Goal: Task Accomplishment & Management: Complete application form

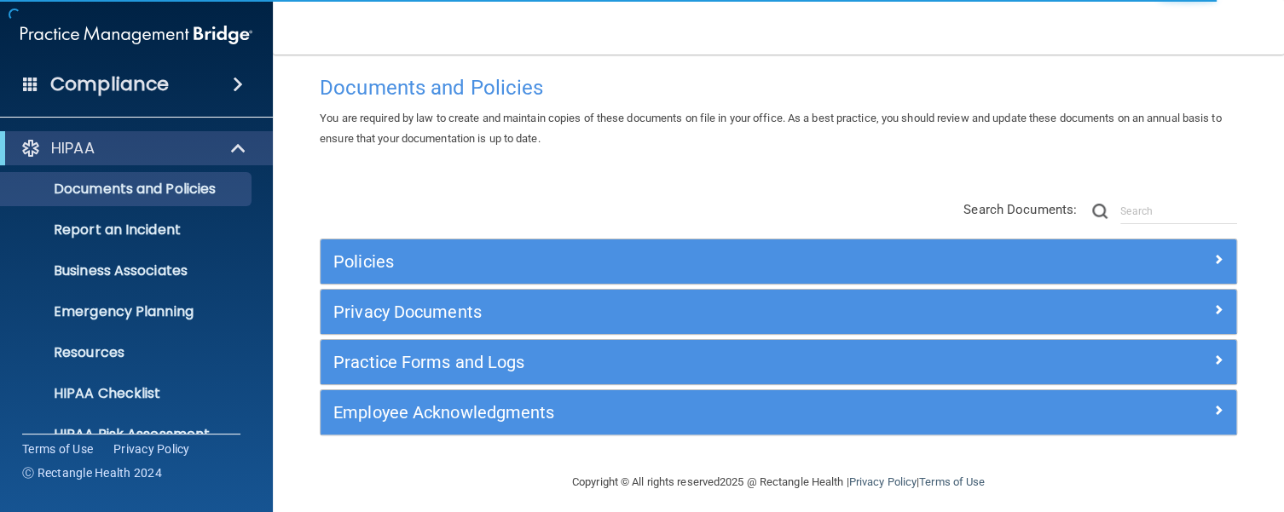
scroll to position [32, 0]
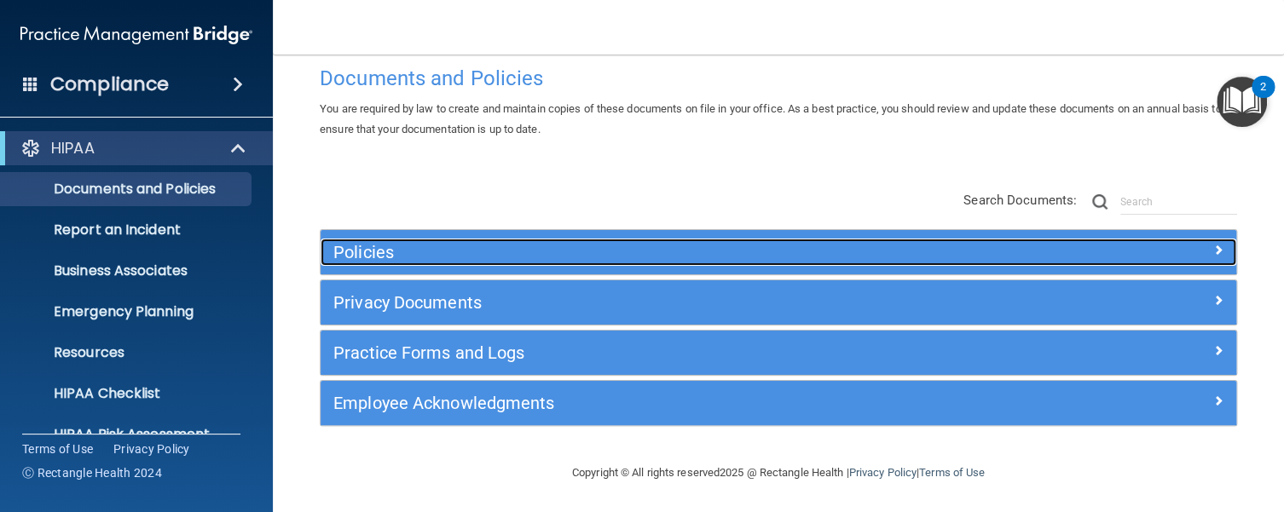
click at [382, 252] on h5 "Policies" at bounding box center [663, 252] width 661 height 19
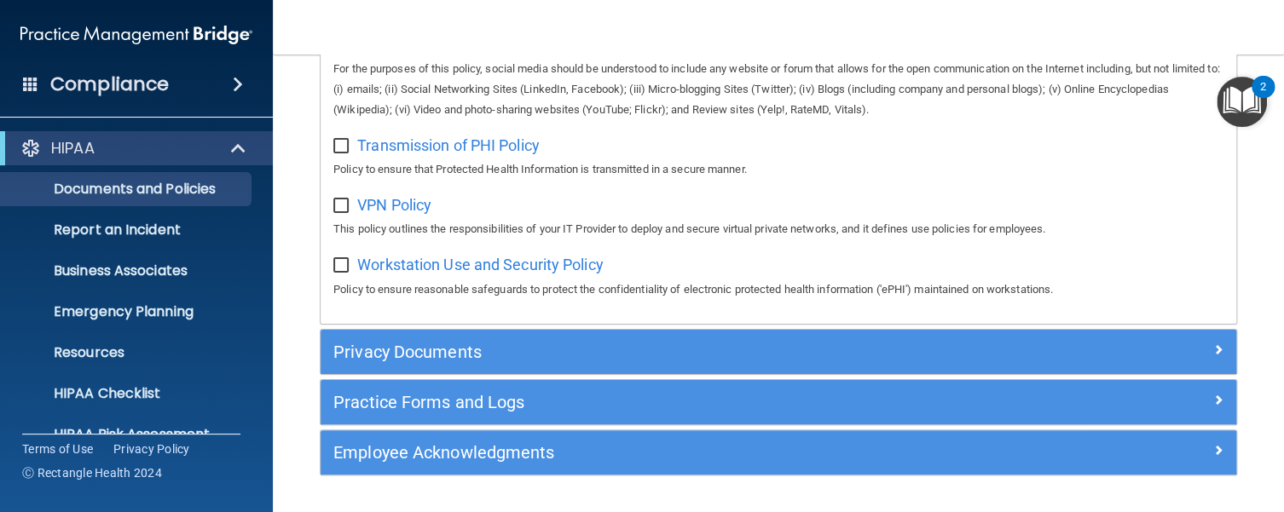
scroll to position [1456, 0]
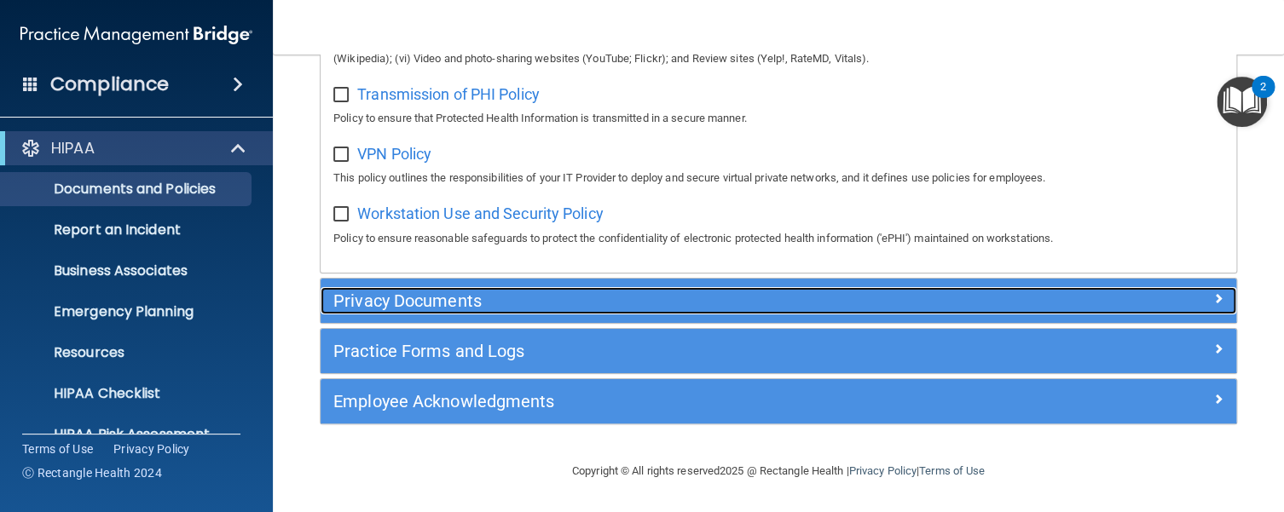
click at [385, 305] on h5 "Privacy Documents" at bounding box center [663, 300] width 661 height 19
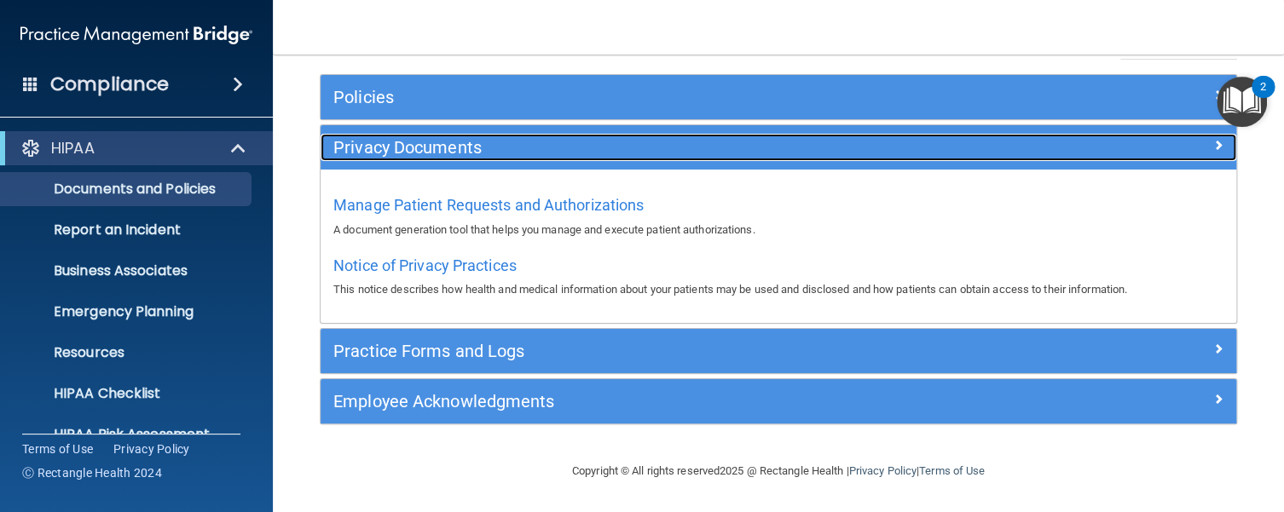
scroll to position [186, 0]
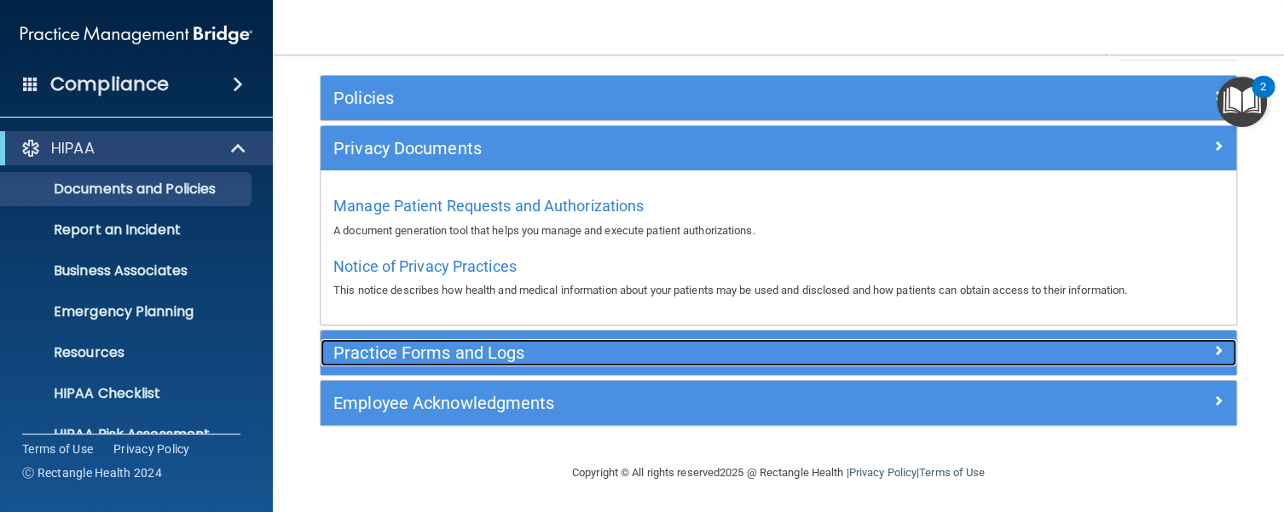
click at [418, 352] on h5 "Practice Forms and Logs" at bounding box center [663, 352] width 661 height 19
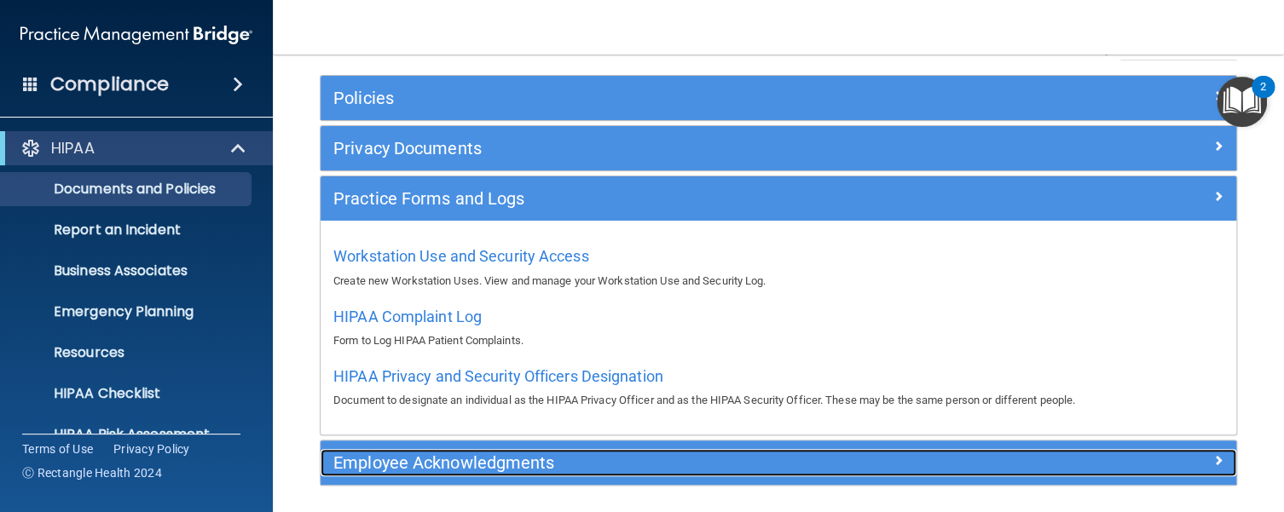
click at [416, 461] on h5 "Employee Acknowledgments" at bounding box center [663, 462] width 661 height 19
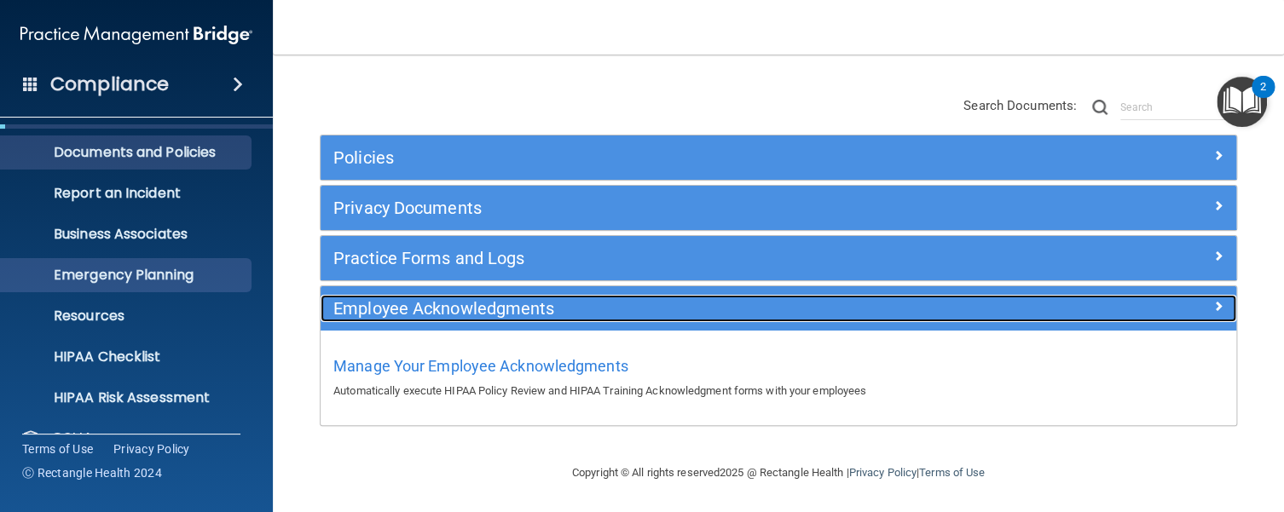
scroll to position [136, 0]
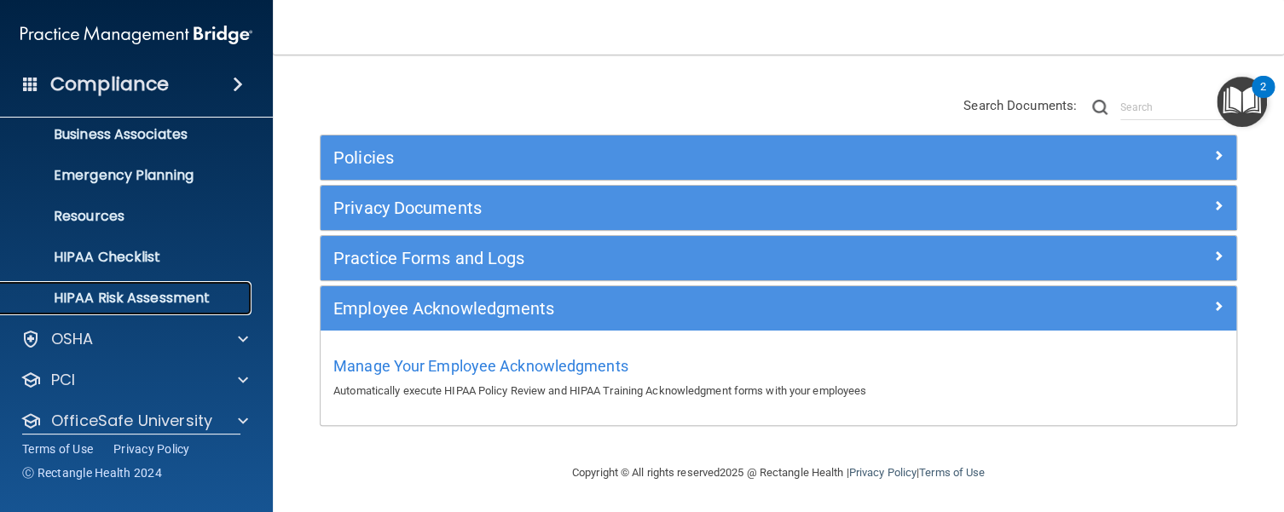
click at [136, 297] on p "HIPAA Risk Assessment" at bounding box center [127, 298] width 233 height 17
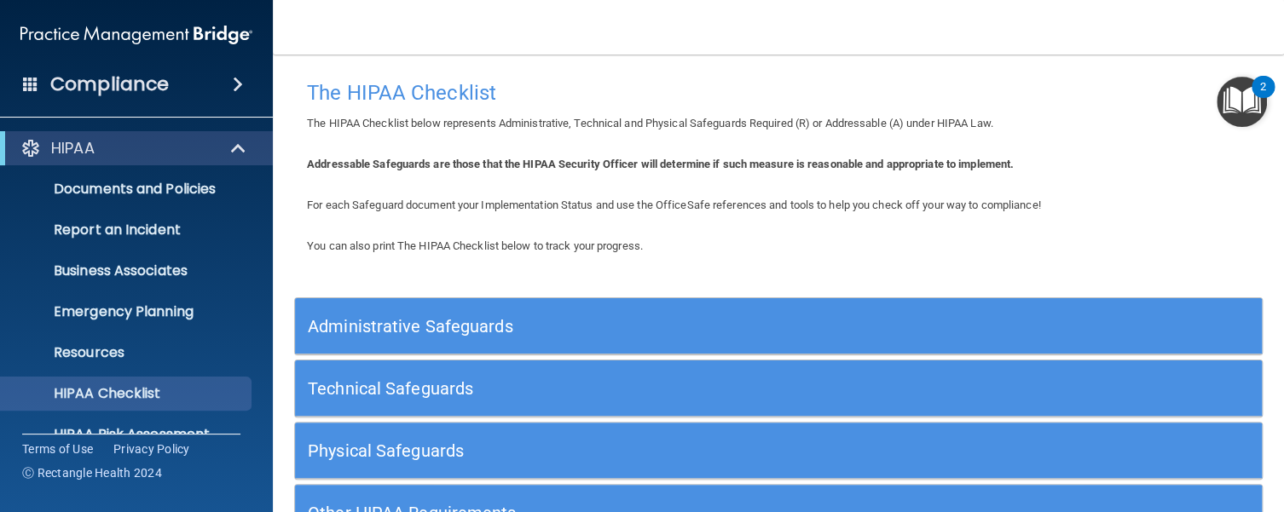
click at [424, 320] on h5 "Administrative Safeguards" at bounding box center [658, 326] width 700 height 19
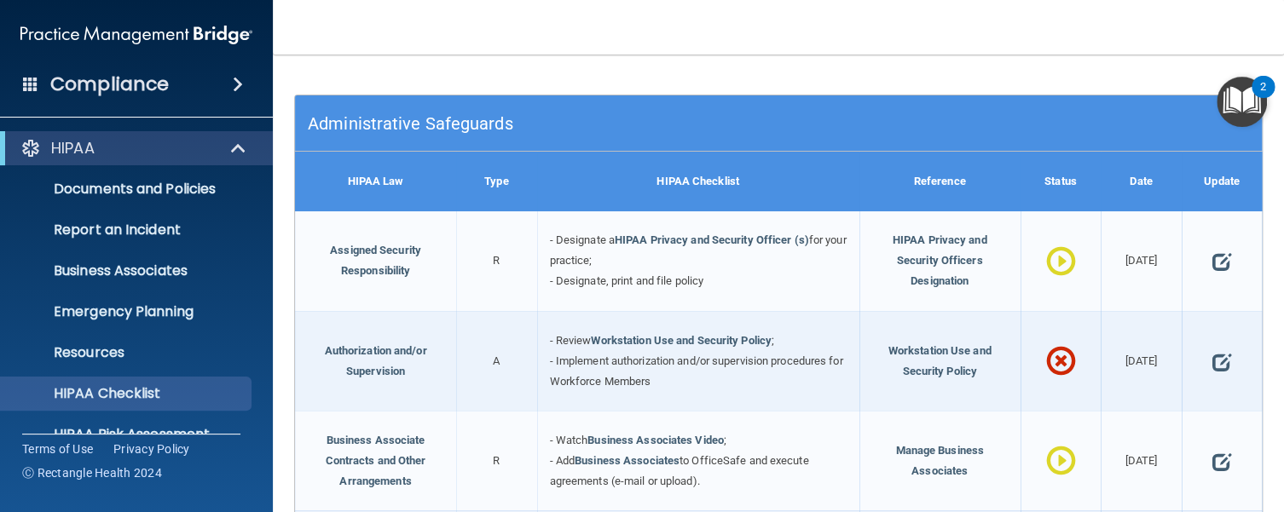
scroll to position [205, 0]
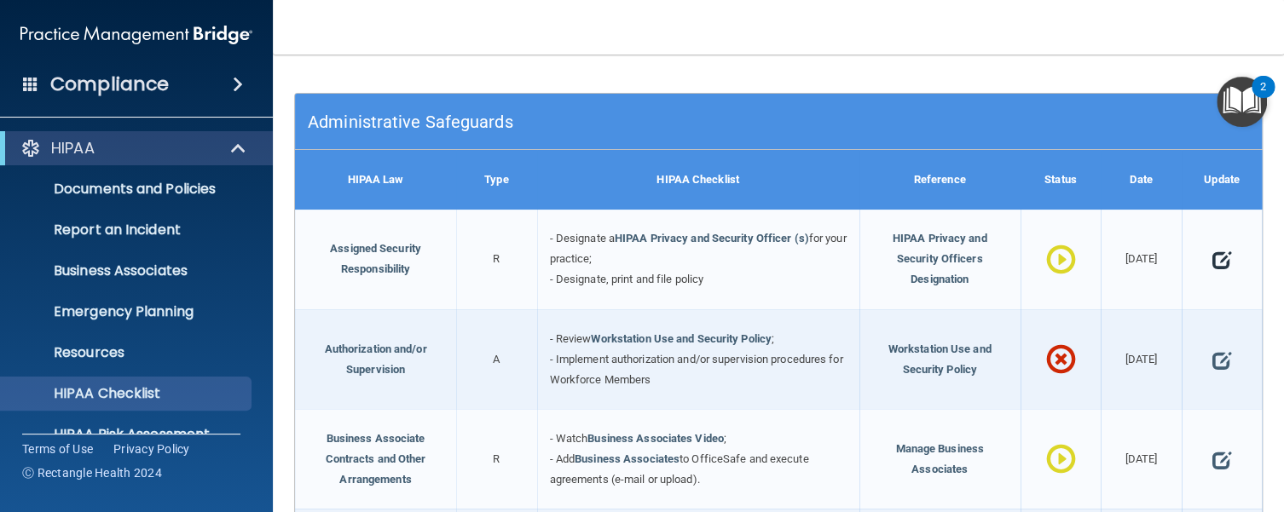
click at [1212, 262] on span at bounding box center [1221, 259] width 19 height 41
select select "in_progress"
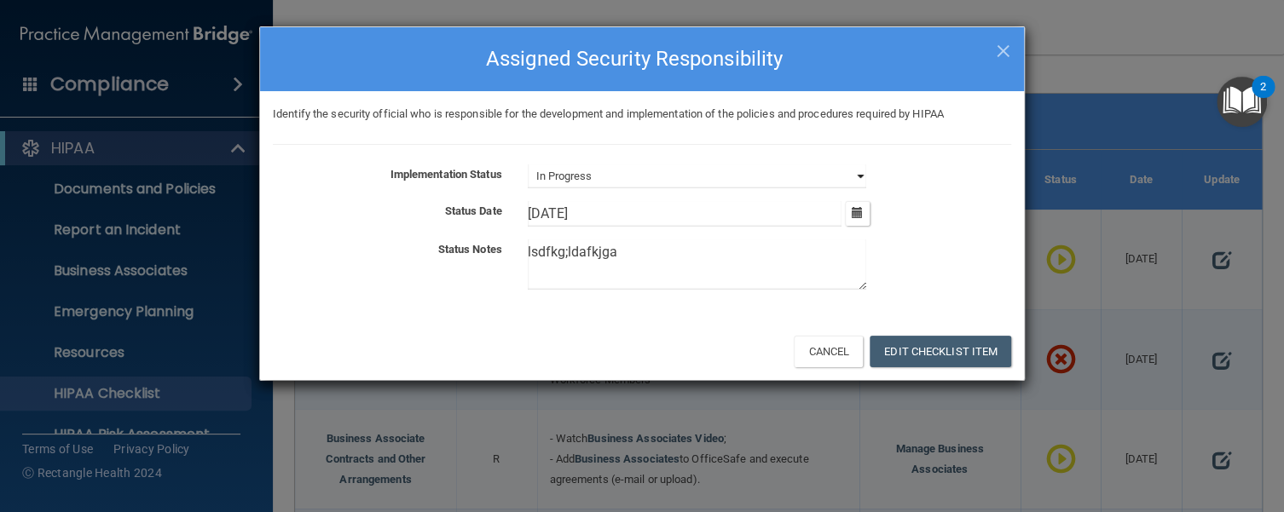
click at [568, 177] on select "Not Started In Progress Completed" at bounding box center [697, 176] width 338 height 24
click at [604, 266] on textarea "lsdfkg;ldafkjga" at bounding box center [697, 264] width 338 height 50
drag, startPoint x: 630, startPoint y: 251, endPoint x: 467, endPoint y: 242, distance: 163.1
click at [468, 246] on div "Status Notes lsdfkg;ldafkjga" at bounding box center [642, 267] width 764 height 57
type textarea "lkadegf';ldkjg'pfd"
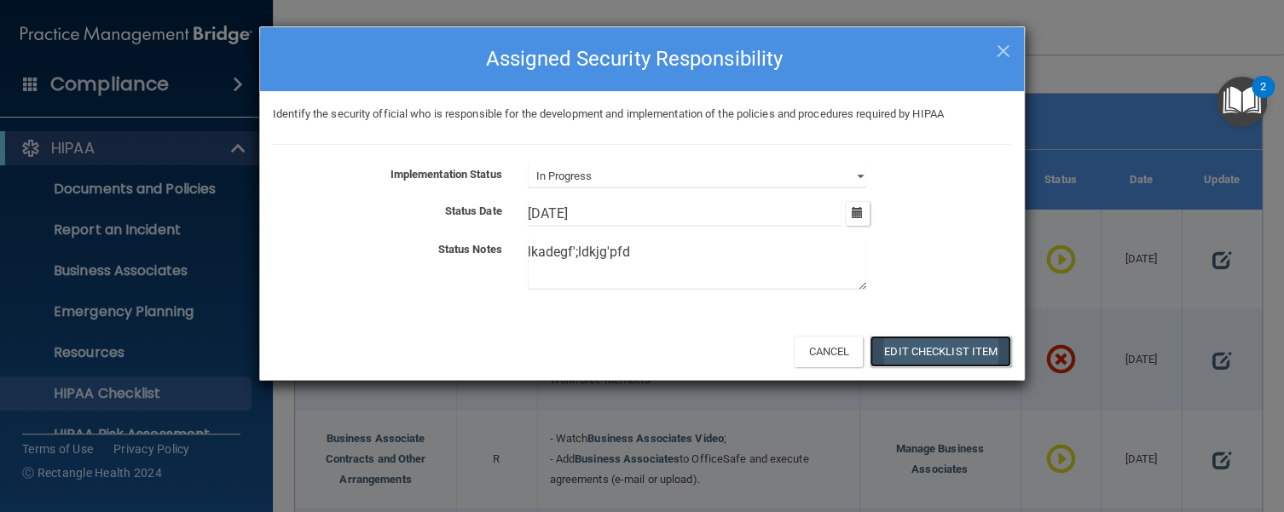
click at [948, 363] on button "Edit Checklist Item" at bounding box center [939, 352] width 141 height 32
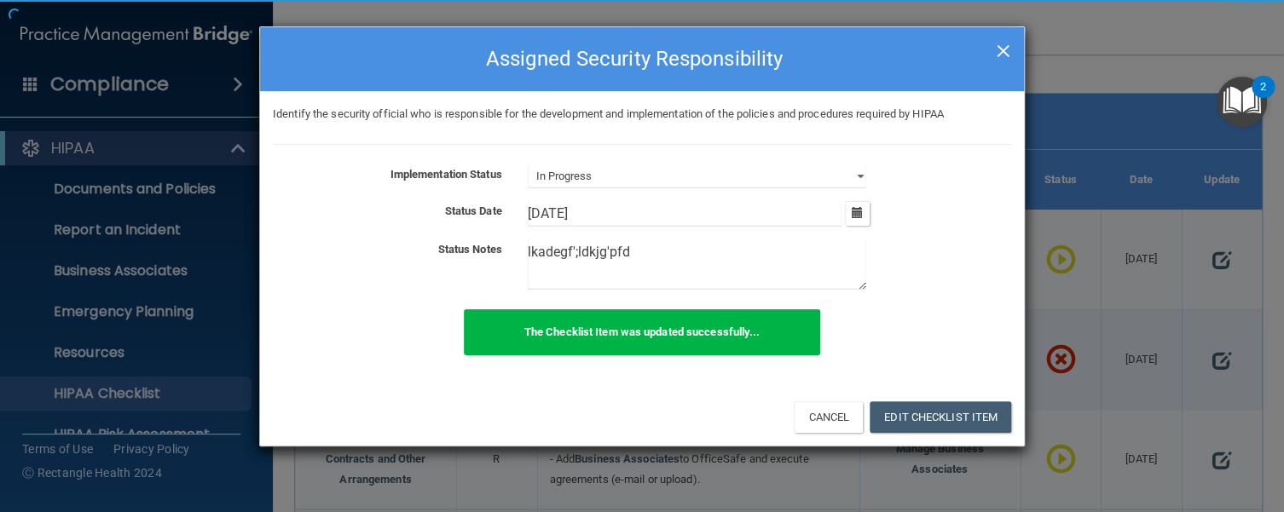
click at [1002, 47] on span "×" at bounding box center [1002, 49] width 15 height 34
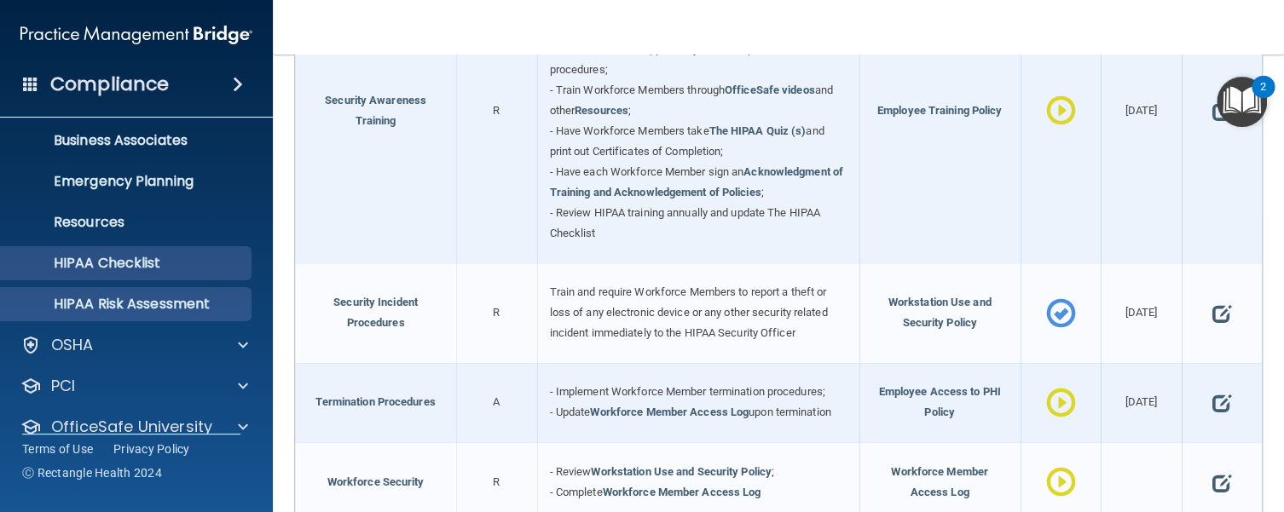
scroll to position [194, 0]
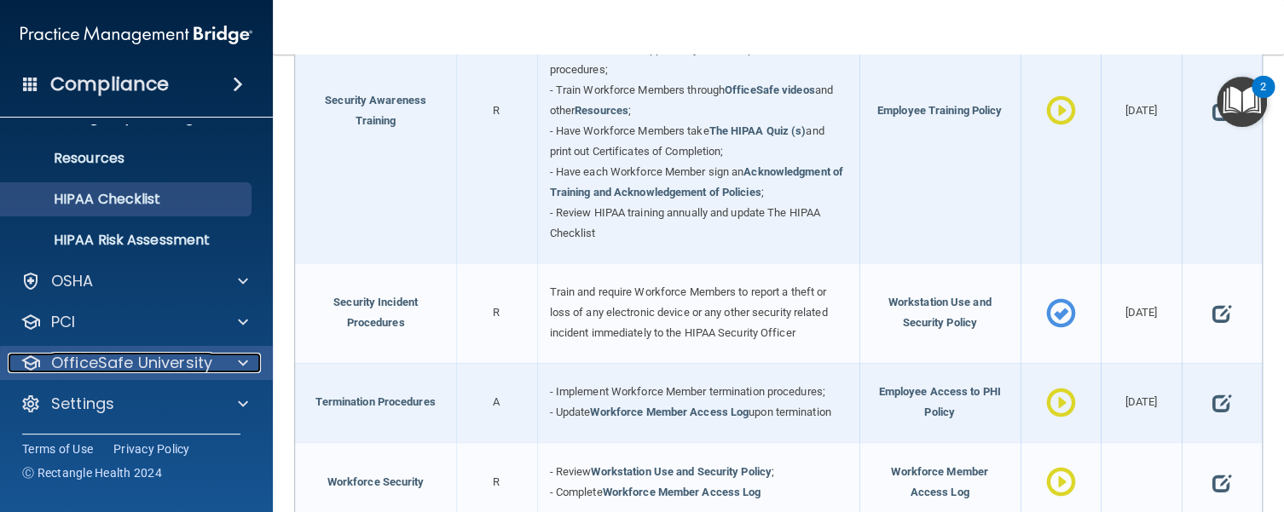
click at [145, 366] on p "OfficeSafe University" at bounding box center [131, 363] width 161 height 20
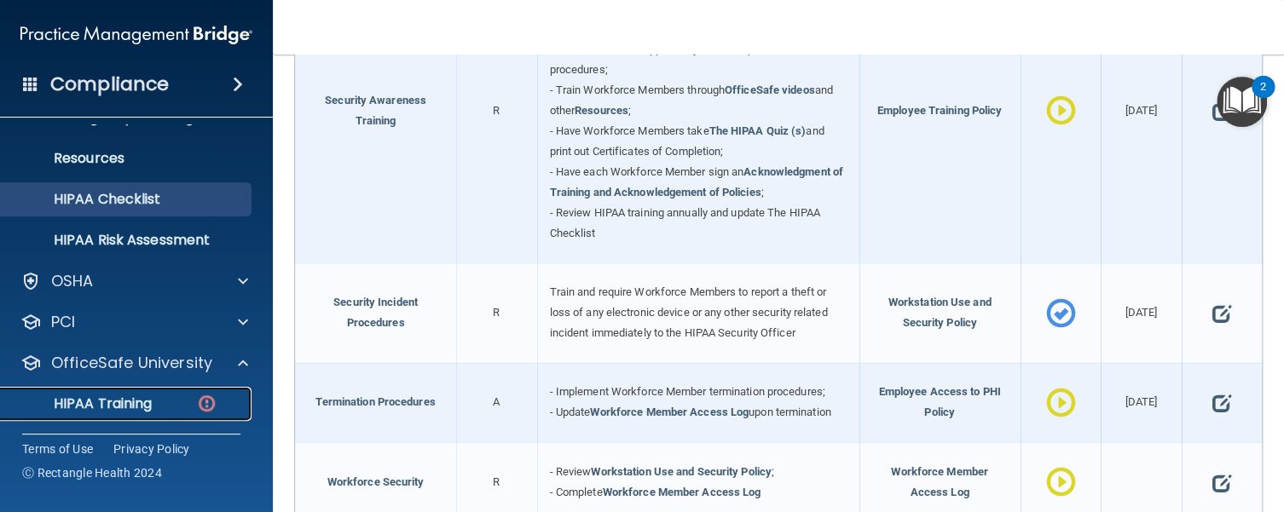
click at [124, 402] on p "HIPAA Training" at bounding box center [81, 403] width 141 height 17
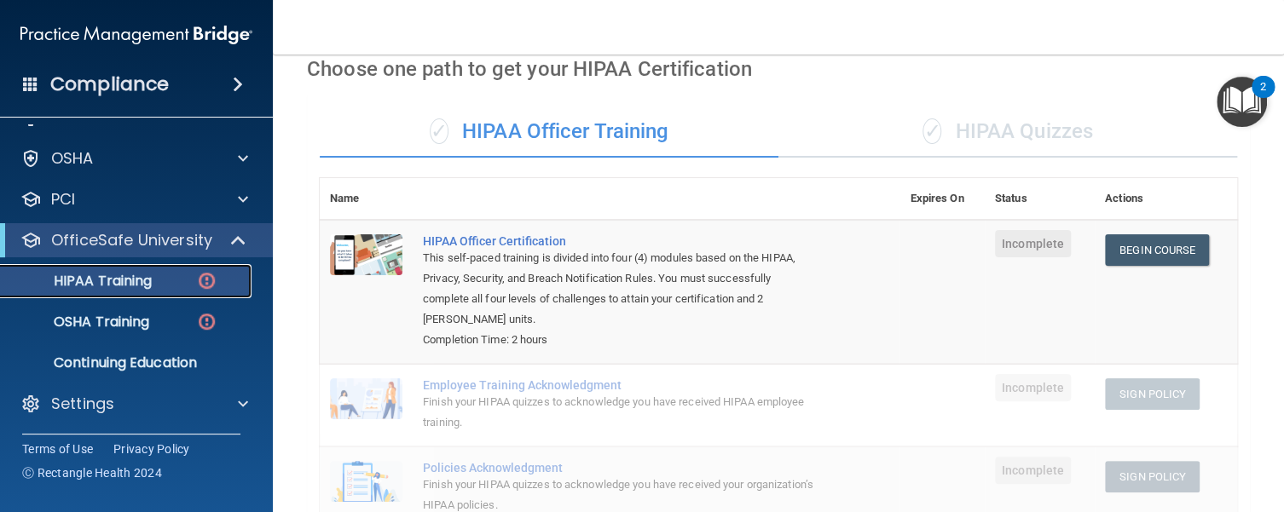
scroll to position [32, 0]
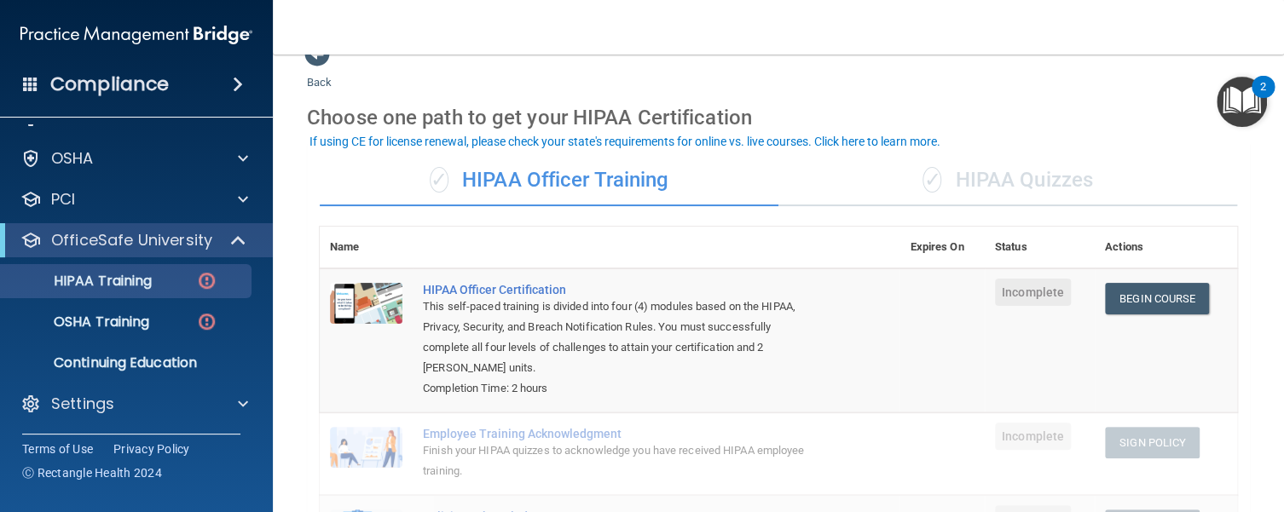
click at [1004, 170] on div "✓ HIPAA Quizzes" at bounding box center [1007, 180] width 459 height 51
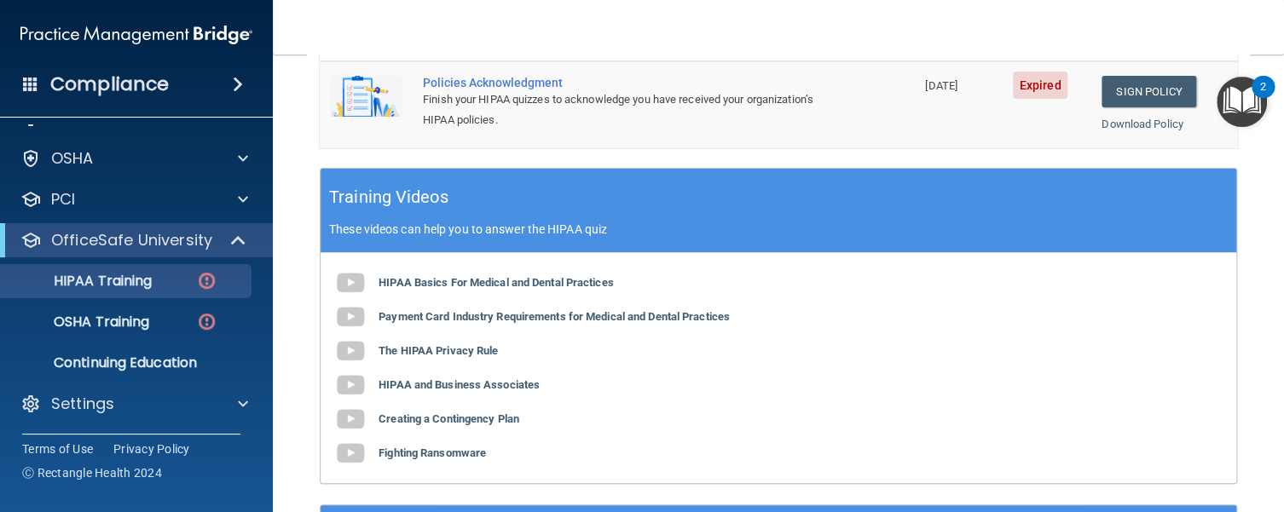
scroll to position [645, 0]
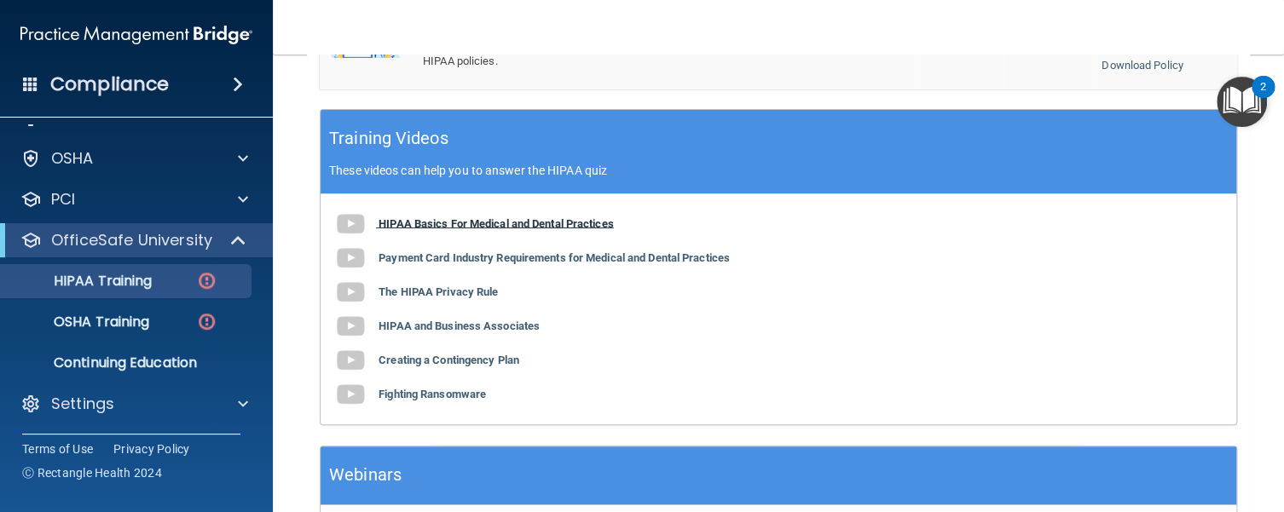
click at [479, 216] on b "HIPAA Basics For Medical and Dental Practices" at bounding box center [495, 222] width 235 height 13
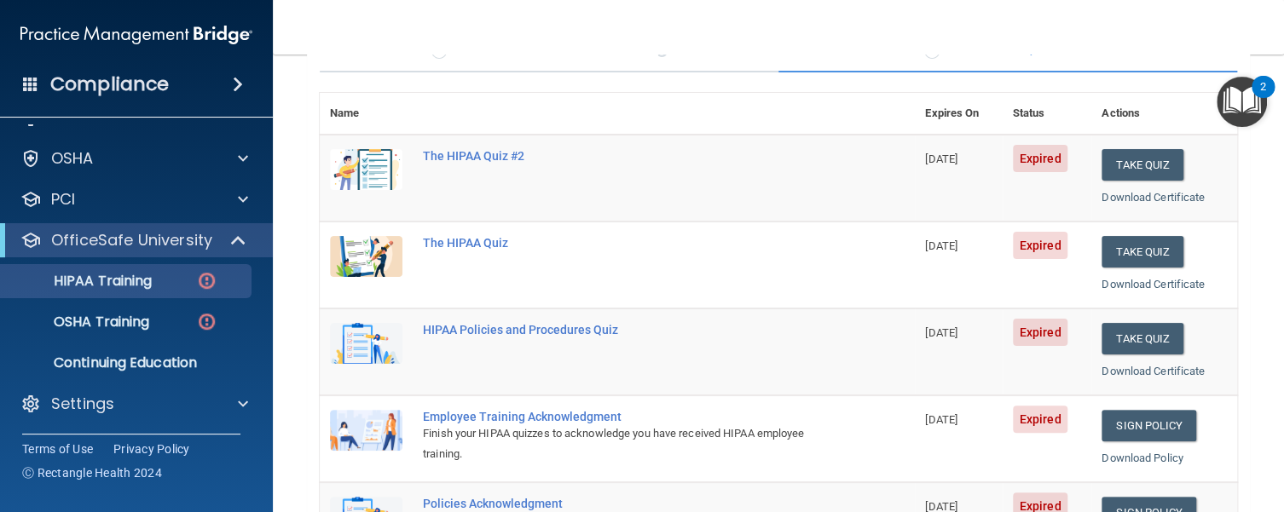
scroll to position [100, 0]
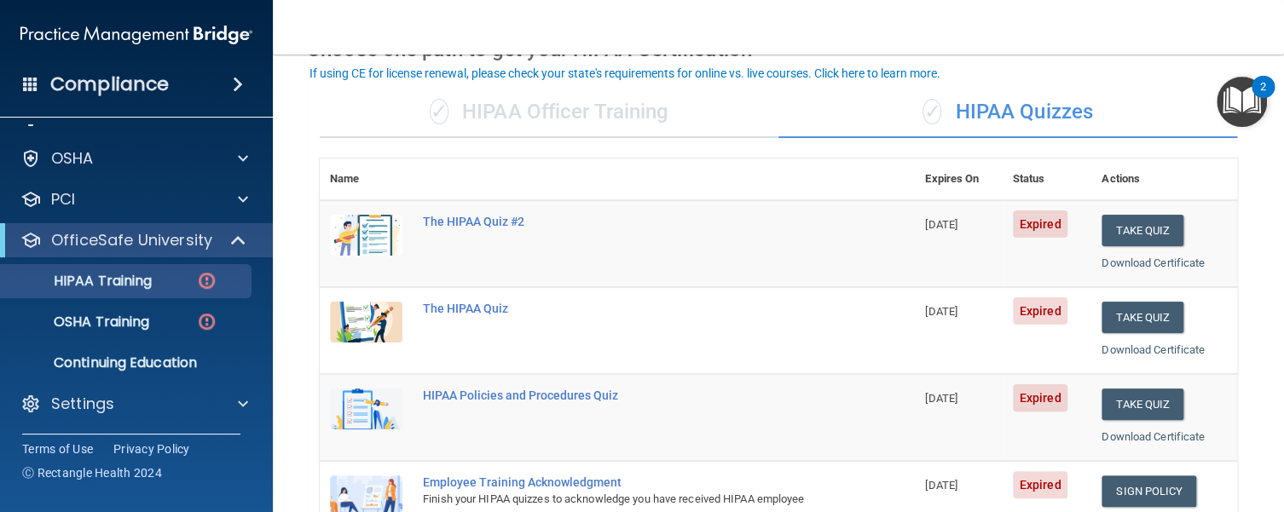
click at [546, 118] on div "✓ HIPAA Officer Training" at bounding box center [549, 112] width 459 height 51
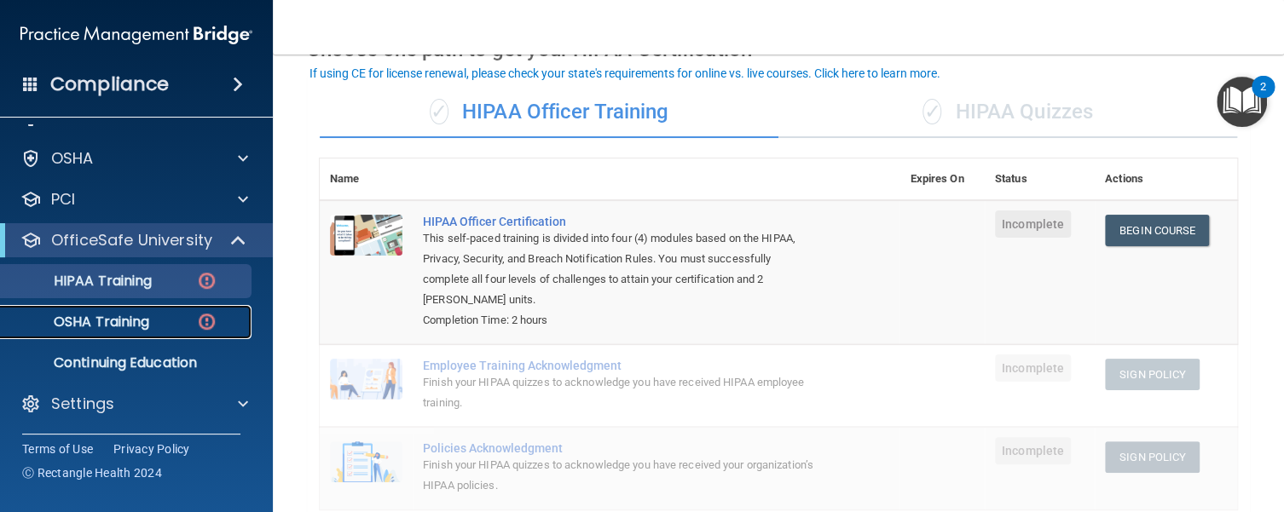
click at [128, 320] on p "OSHA Training" at bounding box center [80, 322] width 138 height 17
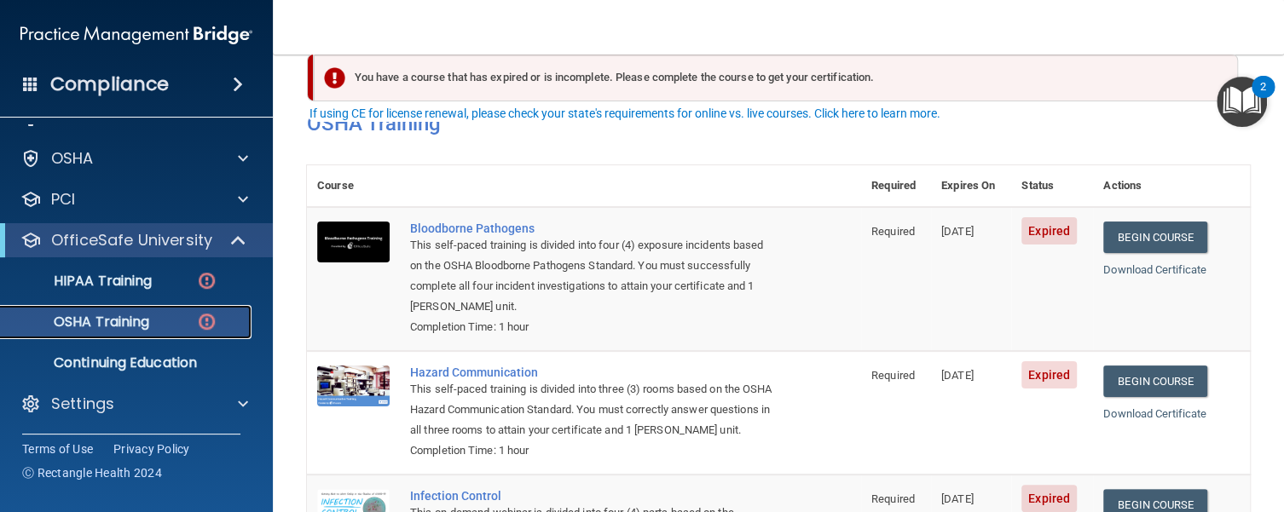
scroll to position [100, 0]
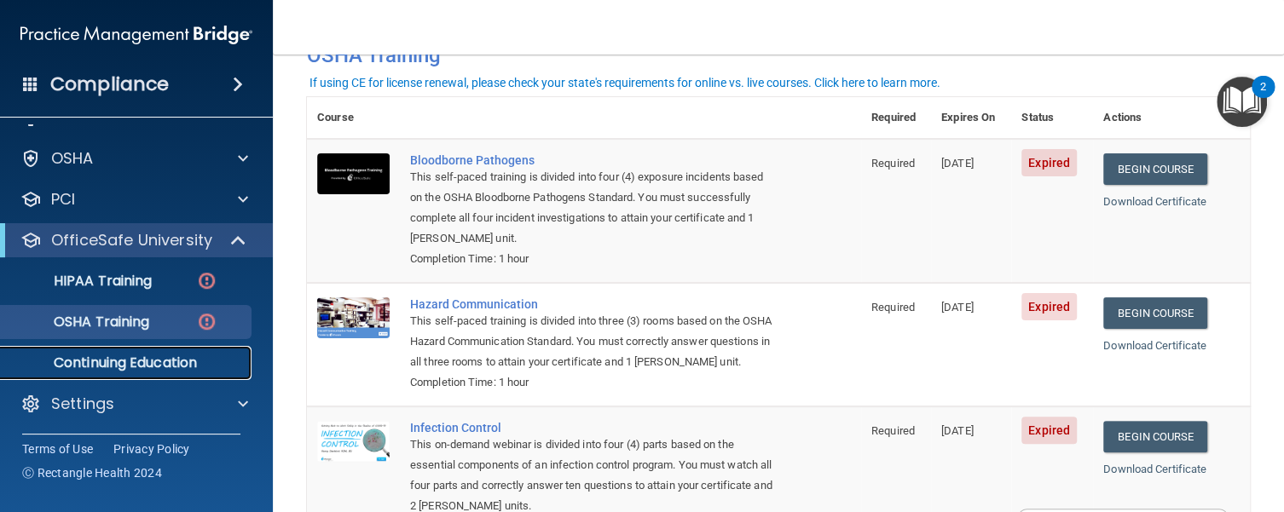
click at [121, 361] on p "Continuing Education" at bounding box center [127, 363] width 233 height 17
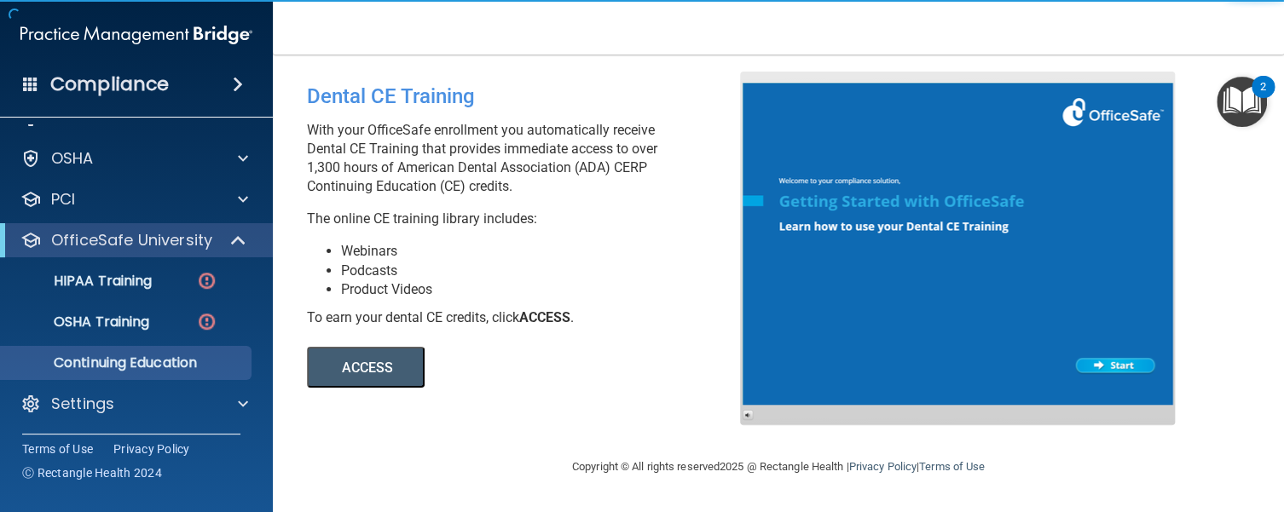
click at [363, 361] on button "ACCESS" at bounding box center [366, 367] width 118 height 41
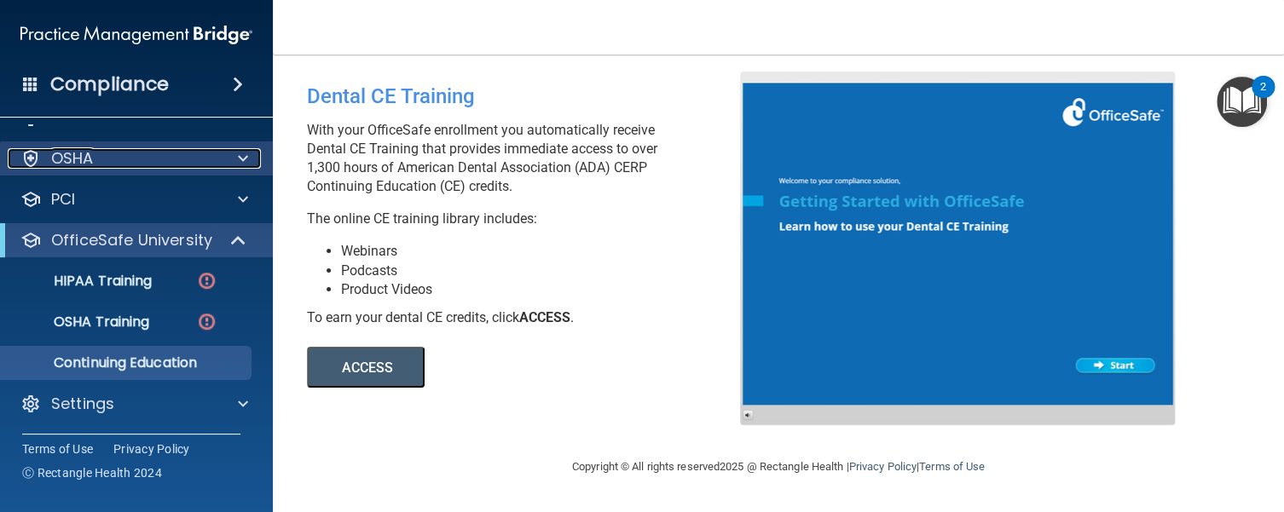
click at [89, 152] on p "OSHA" at bounding box center [72, 158] width 43 height 20
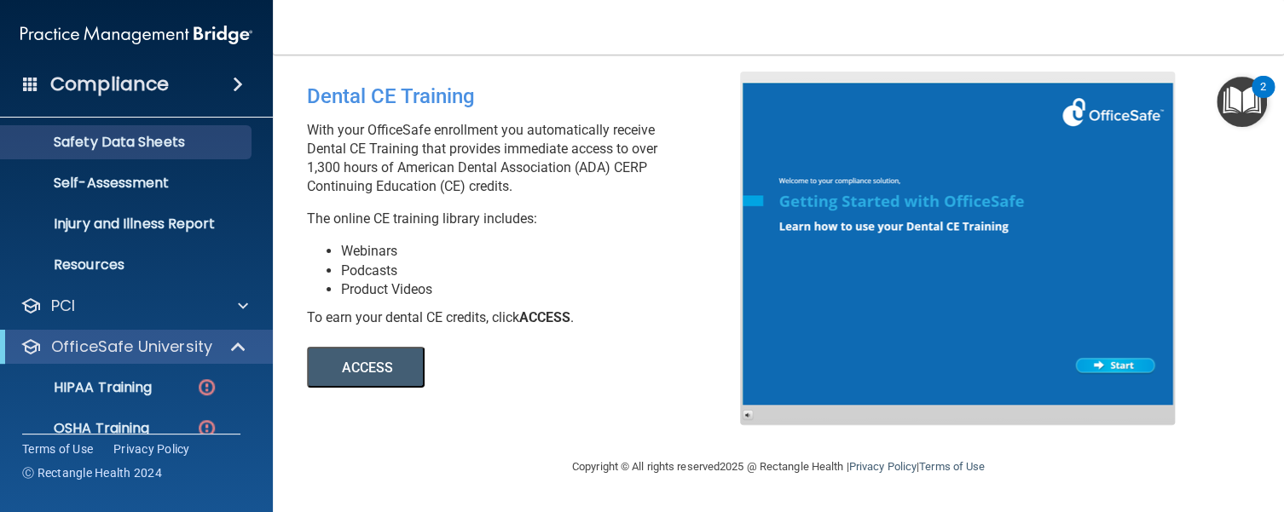
scroll to position [31, 0]
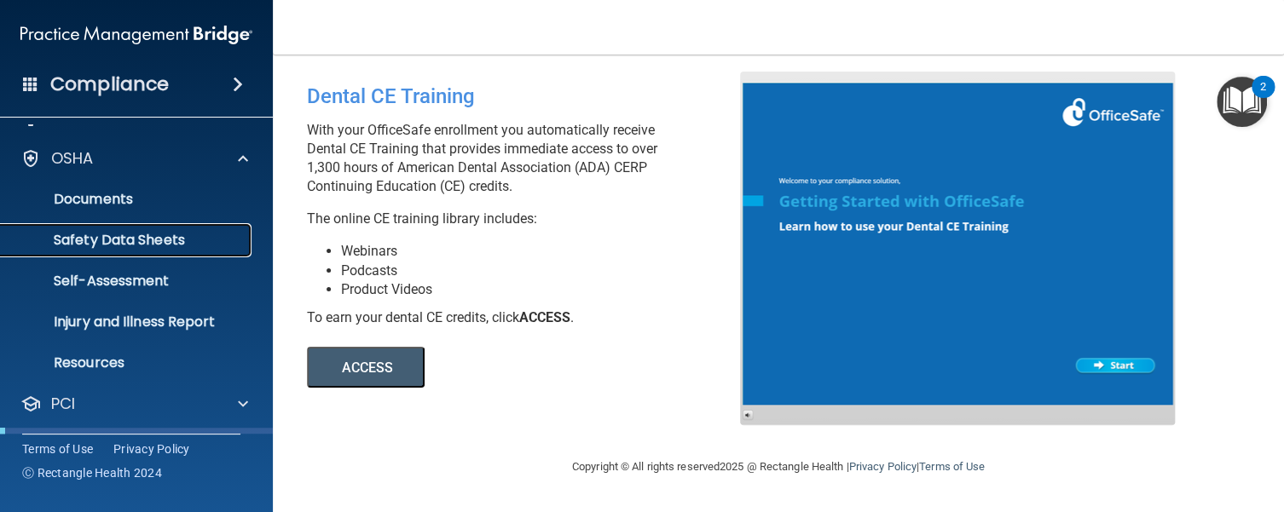
click at [110, 244] on p "Safety Data Sheets" at bounding box center [127, 240] width 233 height 17
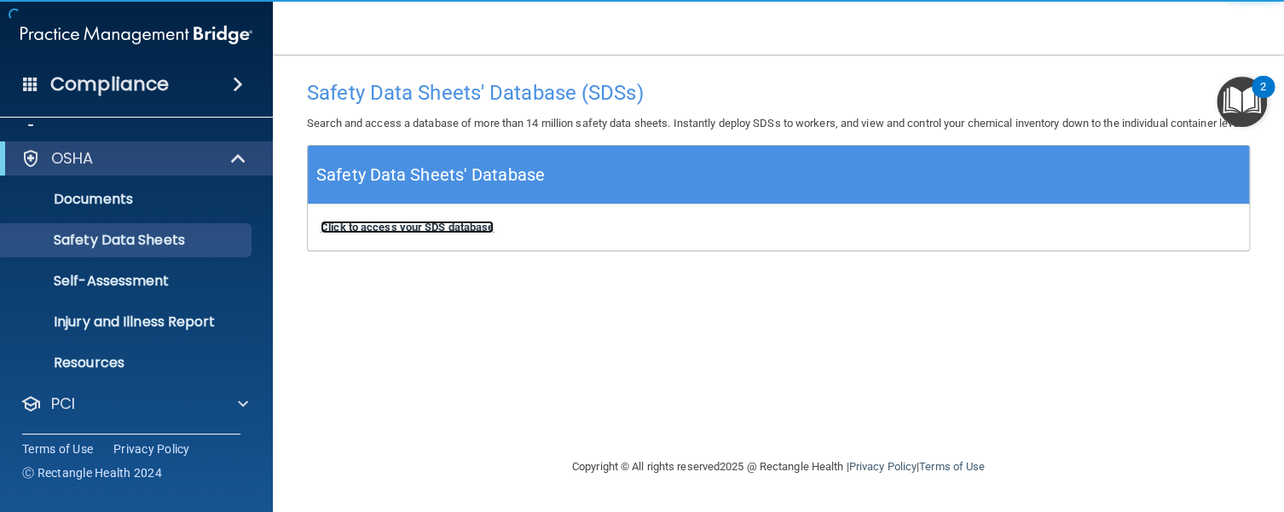
click at [392, 234] on b "Click to access your SDS database" at bounding box center [406, 227] width 173 height 13
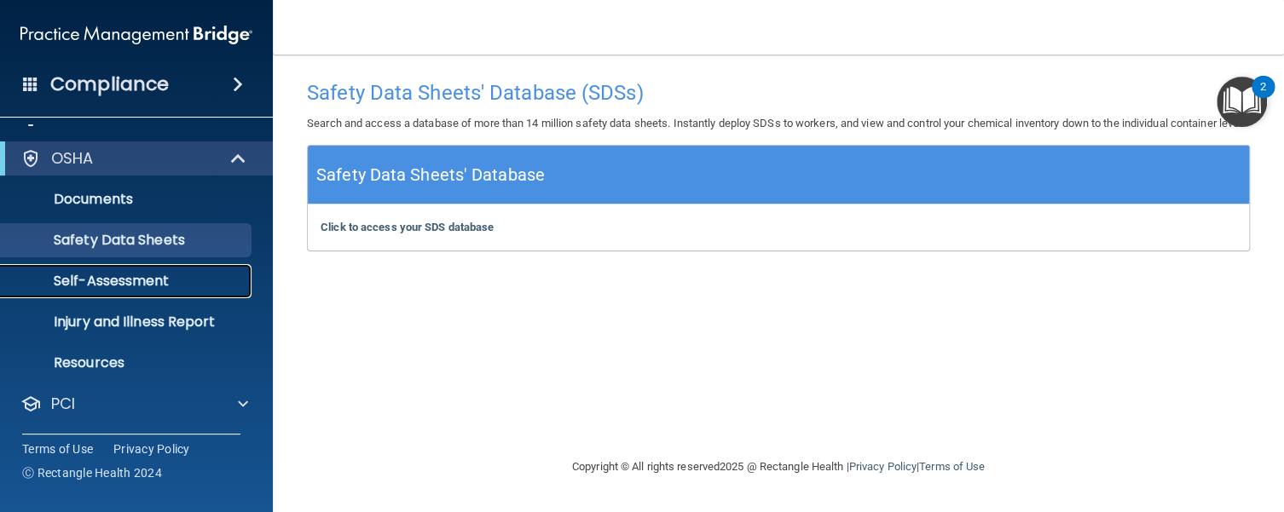
click at [111, 283] on p "Self-Assessment" at bounding box center [127, 281] width 233 height 17
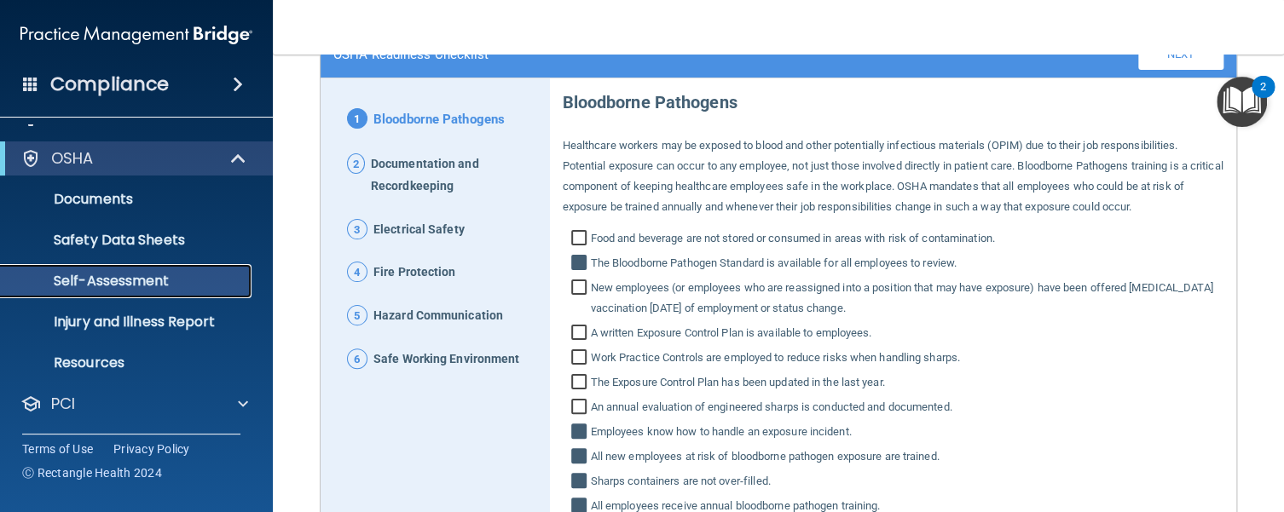
scroll to position [136, 0]
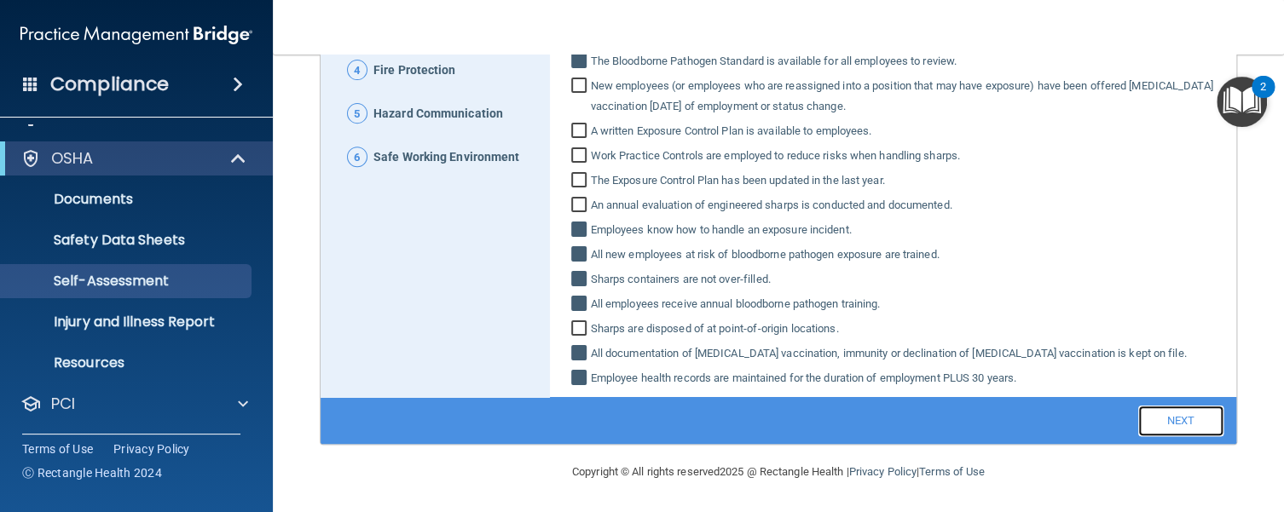
click at [1162, 419] on link "Next" at bounding box center [1180, 421] width 85 height 31
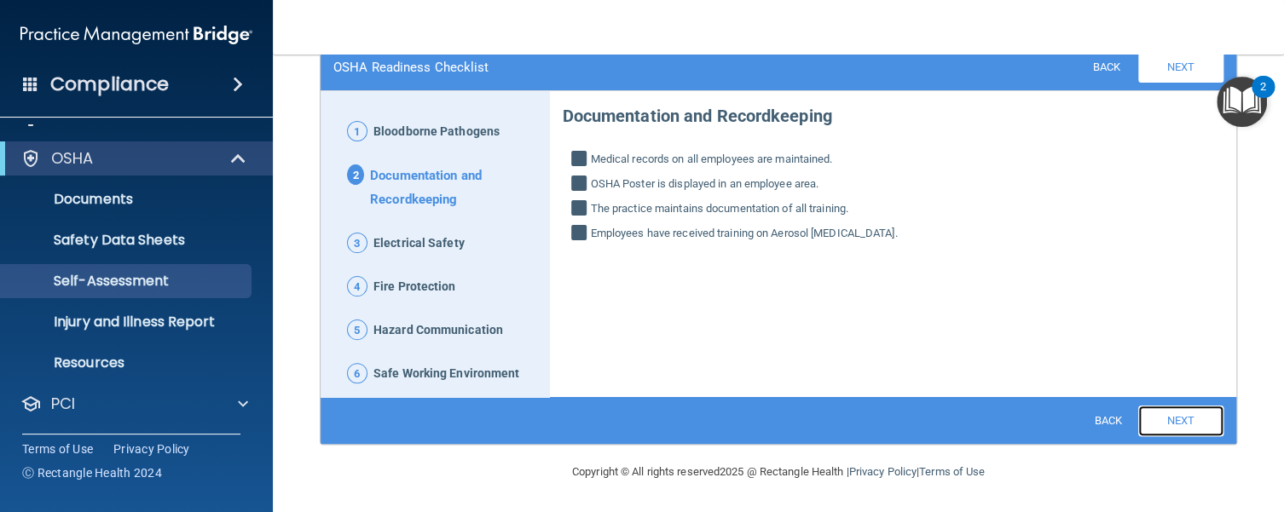
click at [1162, 419] on link "Next" at bounding box center [1180, 421] width 85 height 31
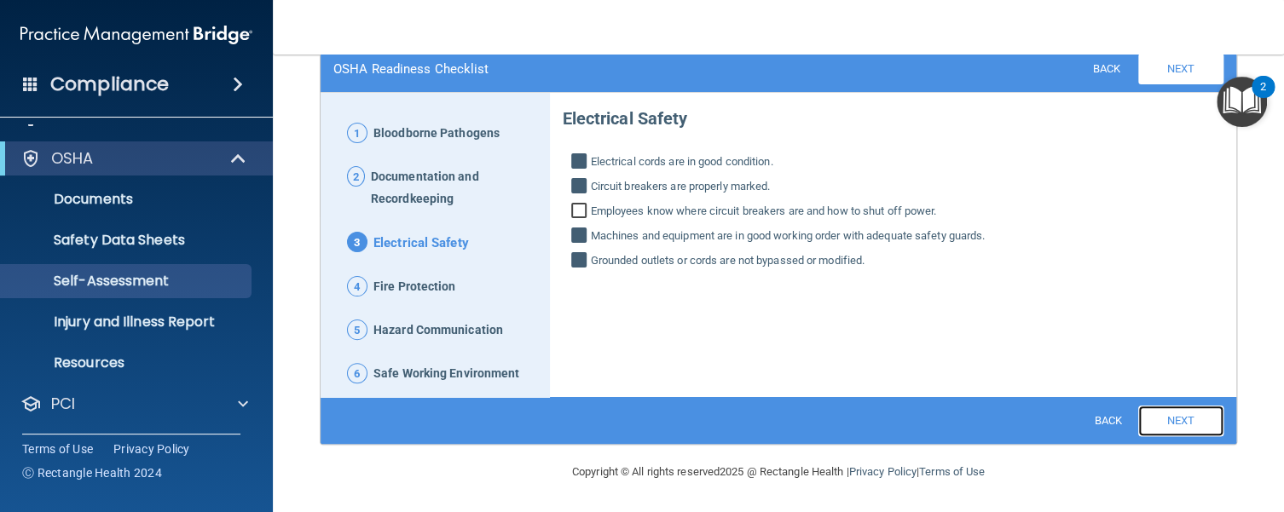
click at [1166, 422] on link "Next" at bounding box center [1180, 421] width 85 height 31
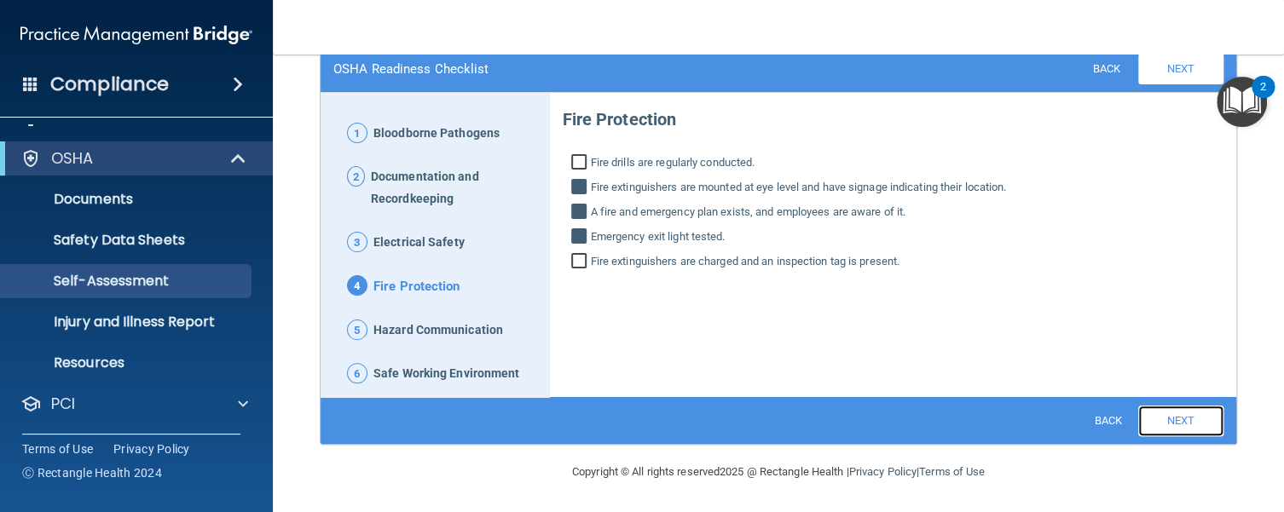
click at [1167, 423] on link "Next" at bounding box center [1180, 421] width 85 height 31
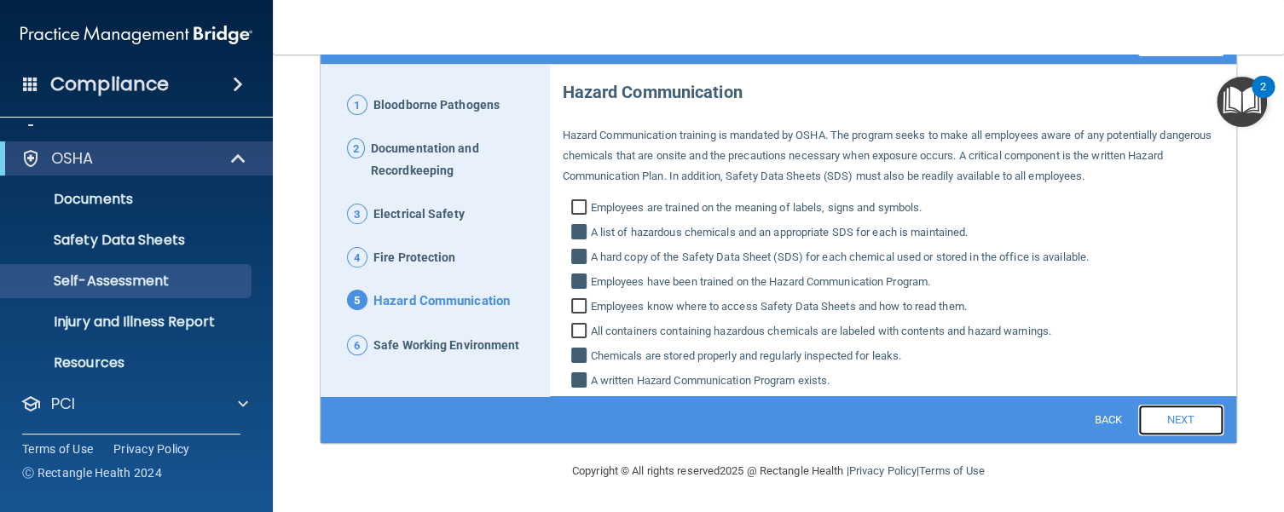
click at [1167, 423] on link "Next" at bounding box center [1180, 420] width 85 height 31
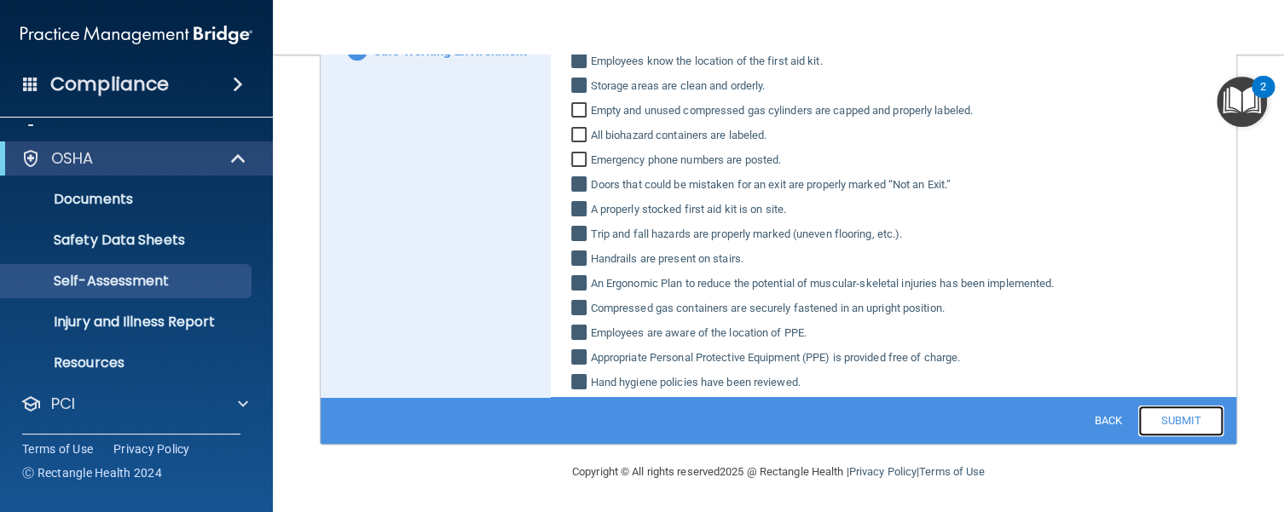
click at [1169, 415] on link "Submit" at bounding box center [1180, 421] width 85 height 31
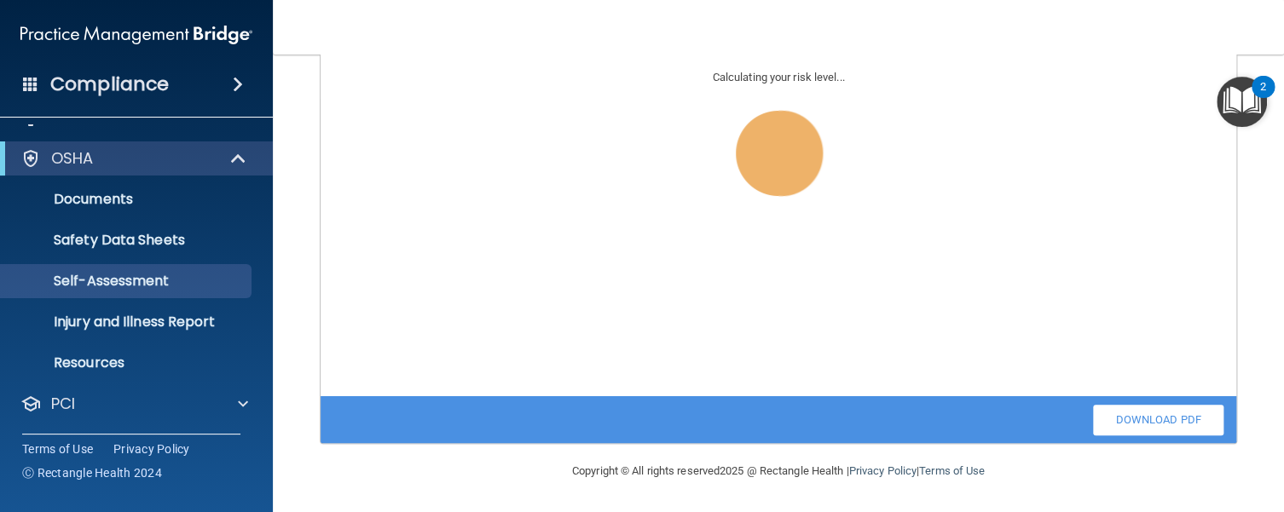
scroll to position [225, 0]
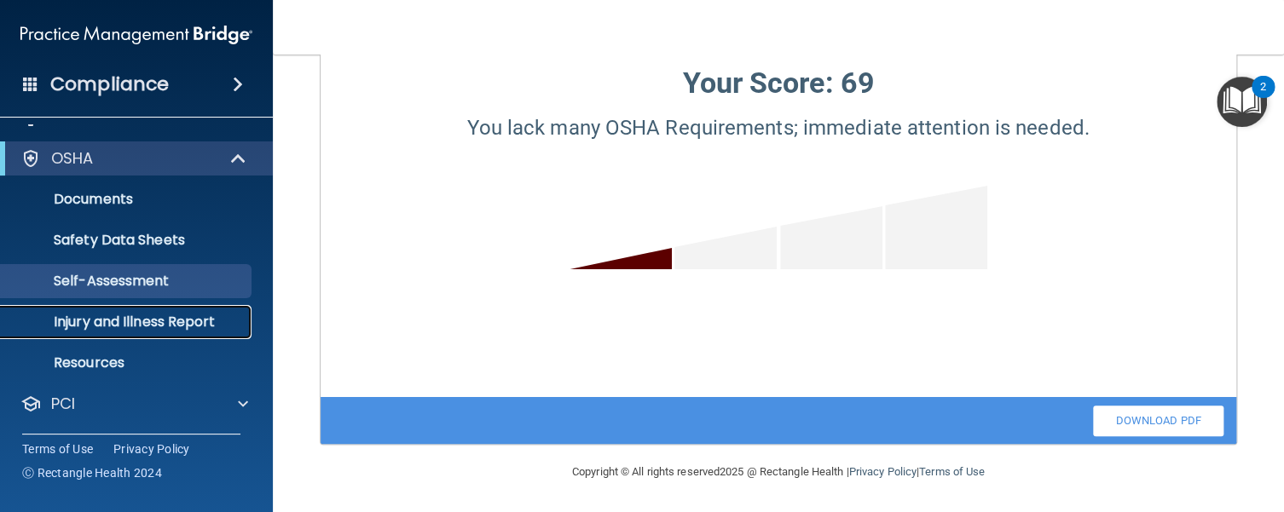
click at [116, 320] on p "Injury and Illness Report" at bounding box center [127, 322] width 233 height 17
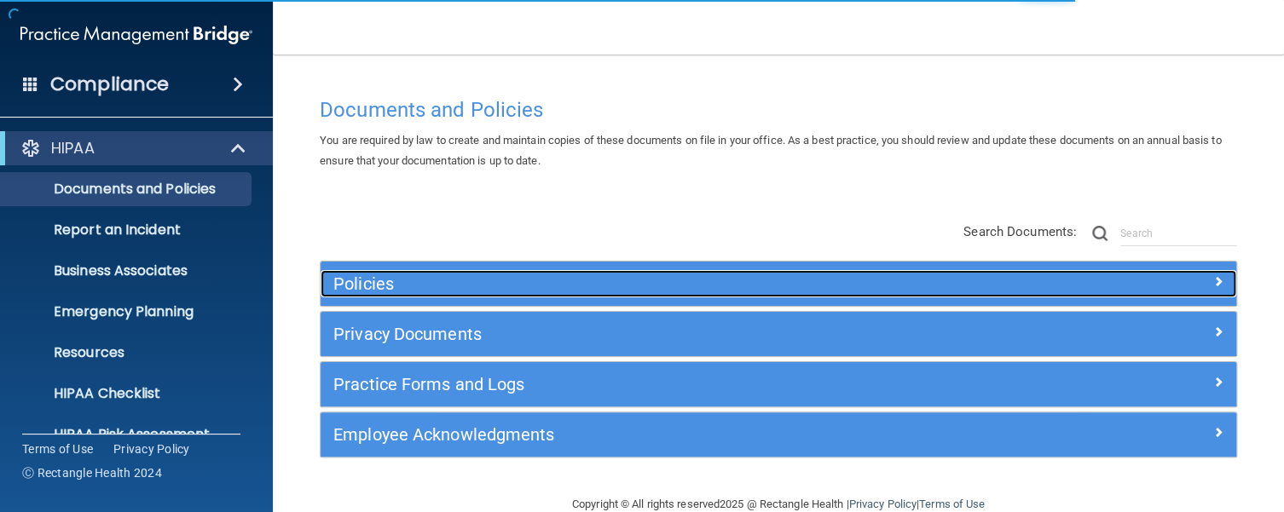
click at [355, 280] on h5 "Policies" at bounding box center [663, 283] width 661 height 19
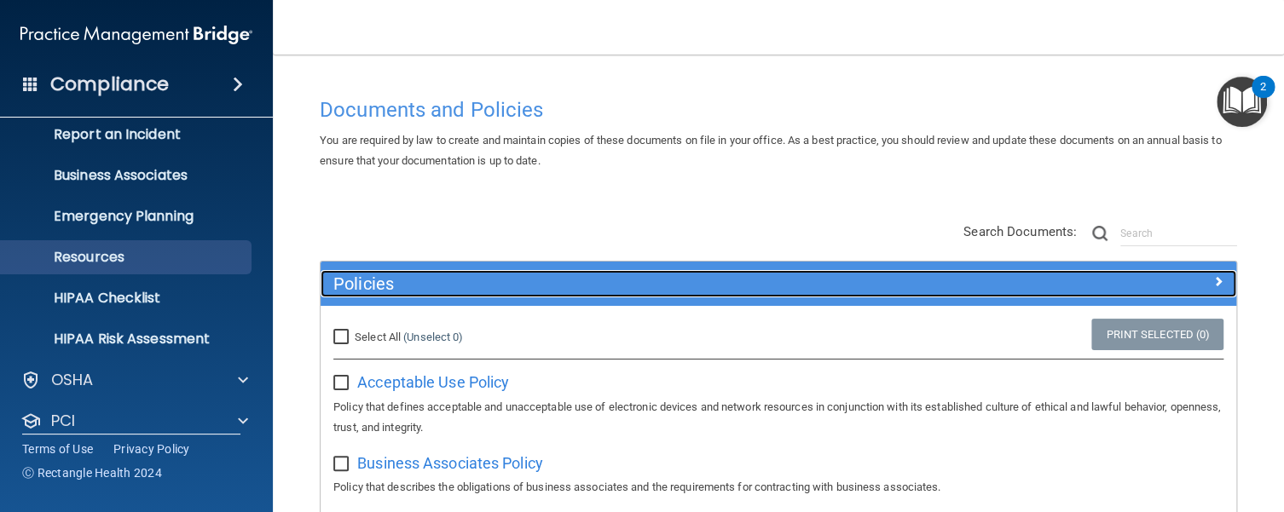
scroll to position [58, 0]
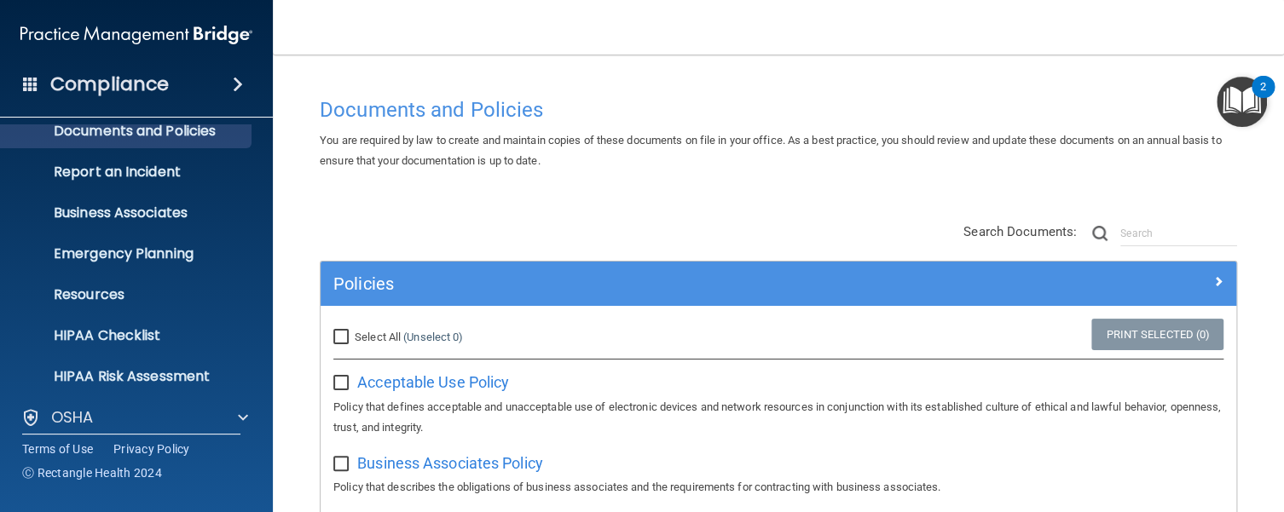
click at [285, 160] on main "Documents and Policies You are required by law to create and maintain copies of…" at bounding box center [778, 284] width 1011 height 458
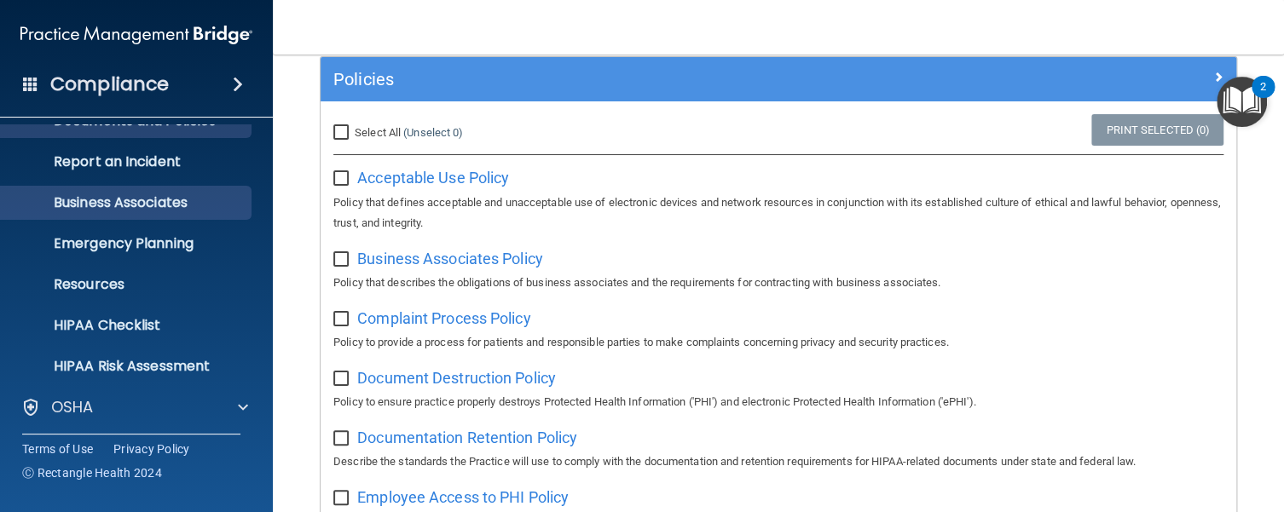
scroll to position [0, 0]
